Goal: Check status

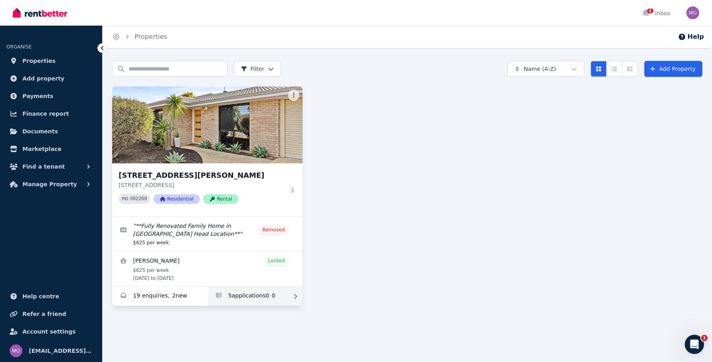
click at [254, 296] on link "Applications for 40 Mahogany Dr, Halls Head" at bounding box center [254, 296] width 95 height 19
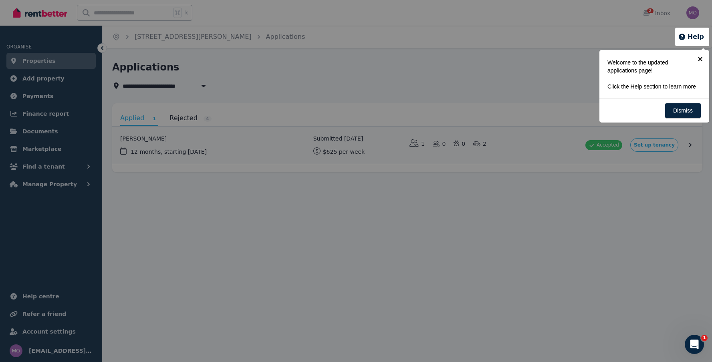
click at [701, 59] on link "×" at bounding box center [700, 59] width 18 height 18
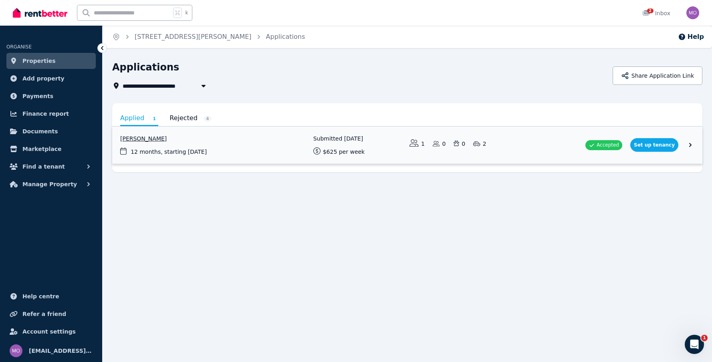
click at [694, 144] on link "View application: Ali Abbas" at bounding box center [407, 145] width 590 height 37
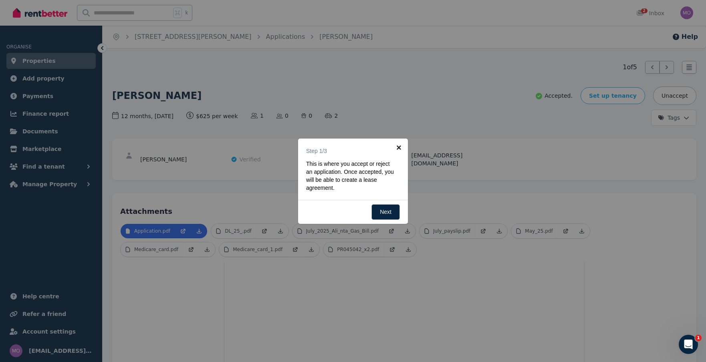
click at [399, 148] on link "×" at bounding box center [399, 148] width 18 height 18
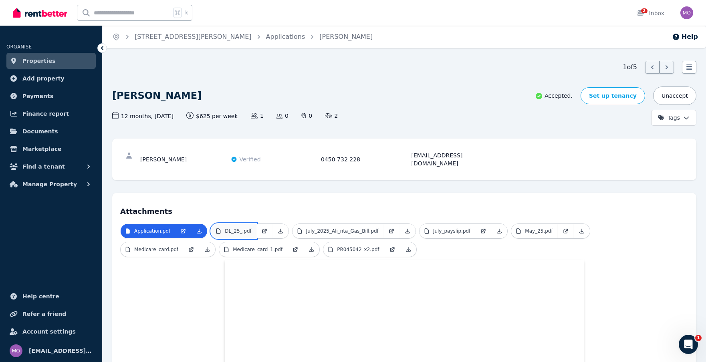
click at [237, 228] on p "DL_25_.pdf" at bounding box center [238, 231] width 26 height 6
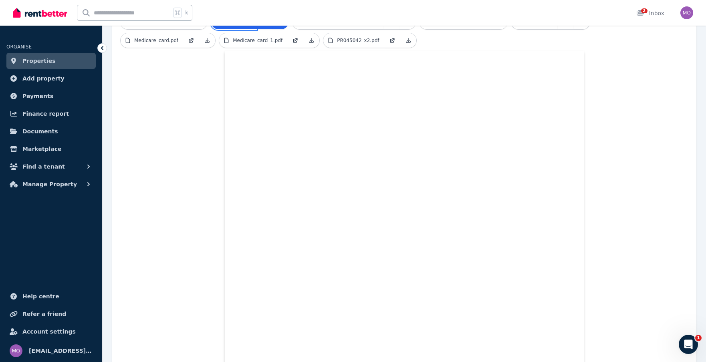
scroll to position [160, 0]
